Goal: Task Accomplishment & Management: Manage account settings

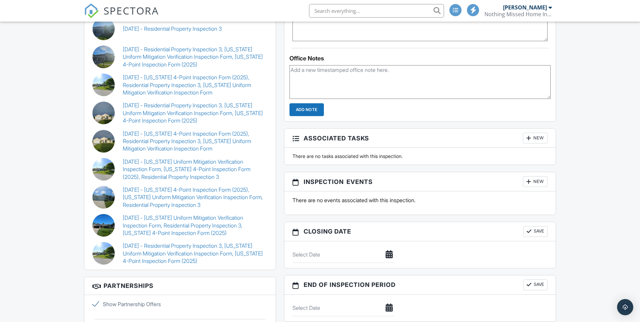
scroll to position [677, 0]
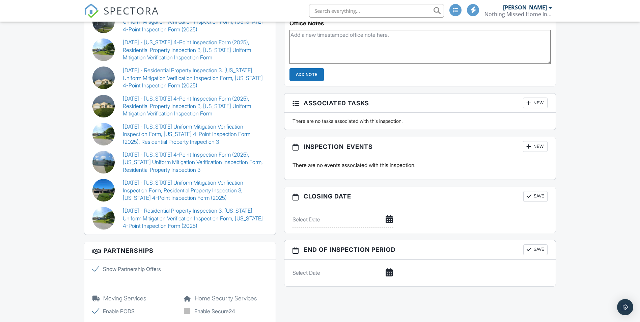
click at [102, 217] on div at bounding box center [103, 218] width 23 height 23
click at [139, 187] on link "09/26/2025 - Florida Uniform Mitigation Verification Inspection Form, Residenti…" at bounding box center [195, 190] width 145 height 23
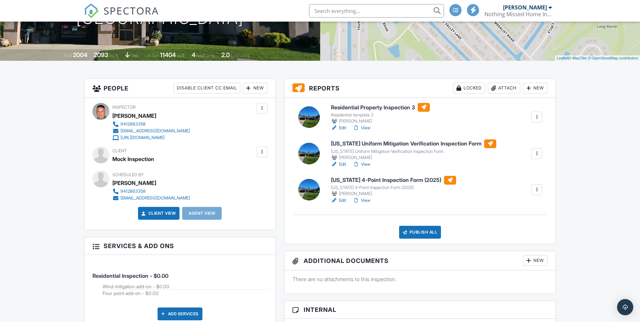
scroll to position [115, 0]
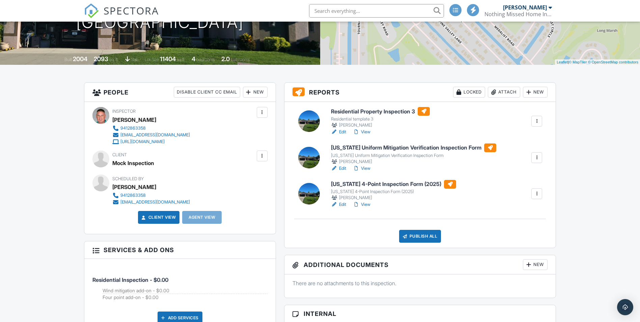
click at [364, 132] on link "View" at bounding box center [362, 131] width 18 height 7
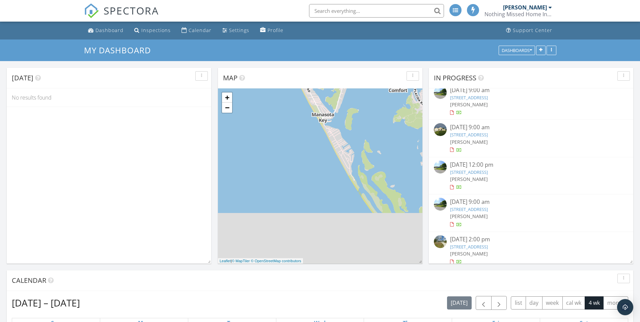
scroll to position [85, 0]
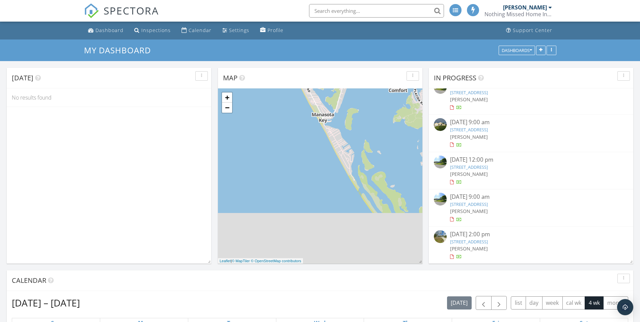
click at [479, 203] on link "27 Medalist Way, Rotonda West, FL 33947" at bounding box center [469, 204] width 38 height 6
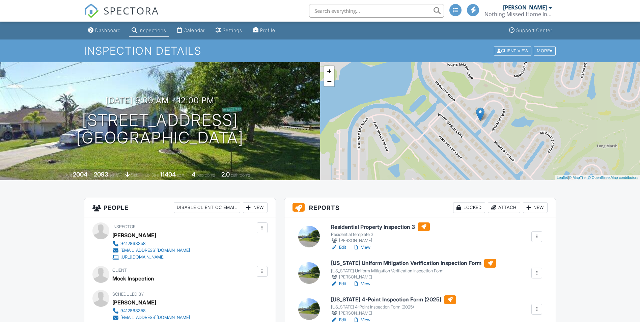
click at [306, 236] on div at bounding box center [309, 237] width 22 height 22
drag, startPoint x: 0, startPoint y: 0, endPoint x: 306, endPoint y: 236, distance: 386.6
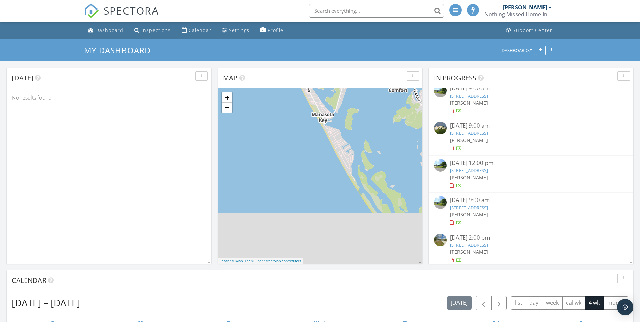
scroll to position [85, 0]
click at [471, 204] on link "27 Medalist Way, Rotonda West, FL 33947" at bounding box center [469, 204] width 38 height 6
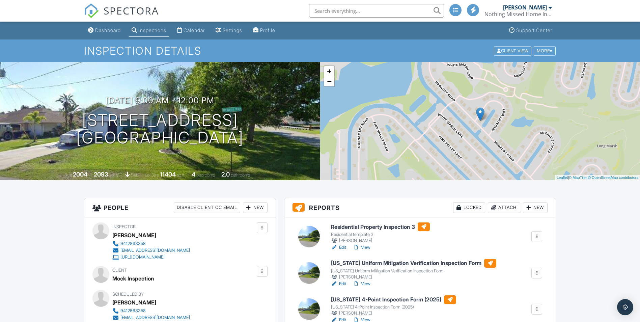
click at [367, 248] on link "View" at bounding box center [362, 247] width 18 height 7
